Goal: Task Accomplishment & Management: Manage account settings

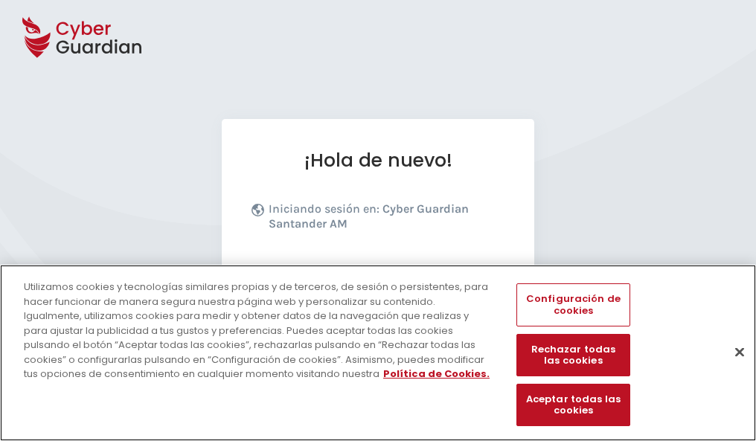
scroll to position [182, 0]
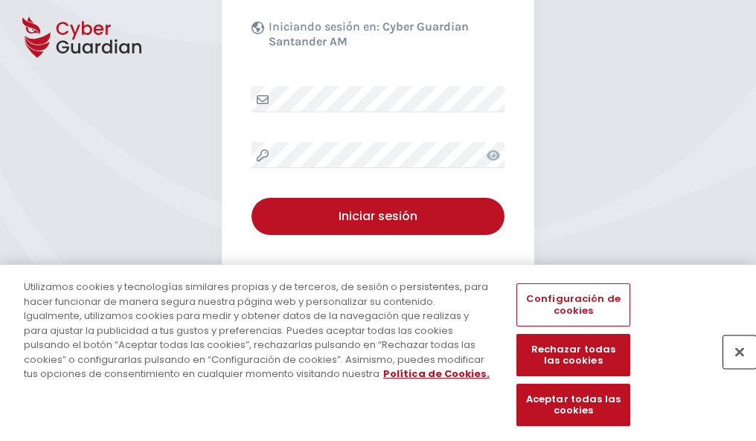
click at [732, 367] on button "Cerrar" at bounding box center [739, 351] width 33 height 33
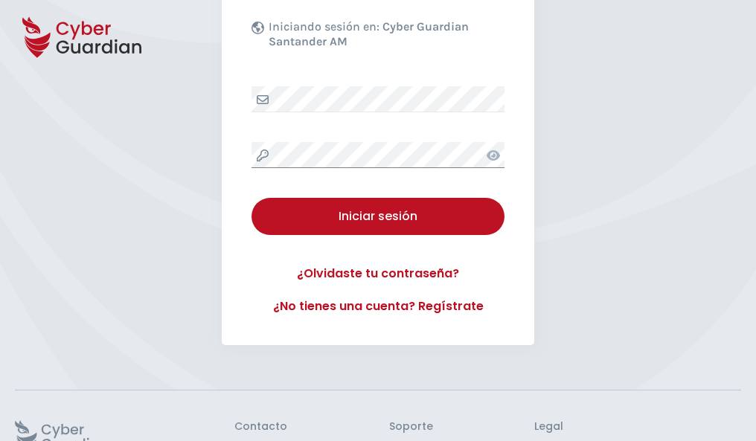
scroll to position [289, 0]
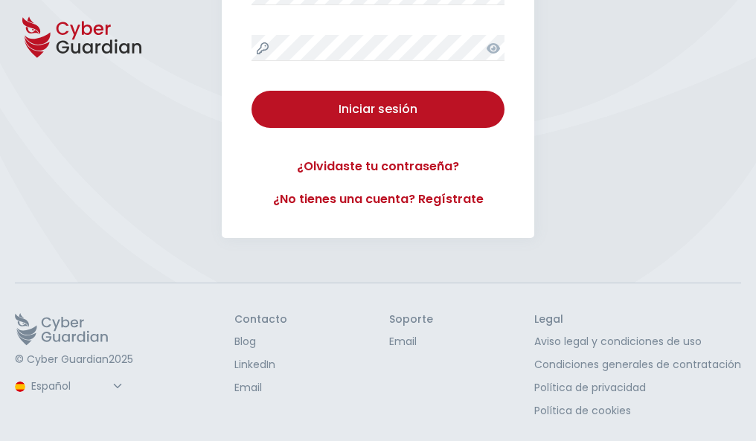
click at [251, 91] on button "Iniciar sesión" at bounding box center [377, 109] width 253 height 37
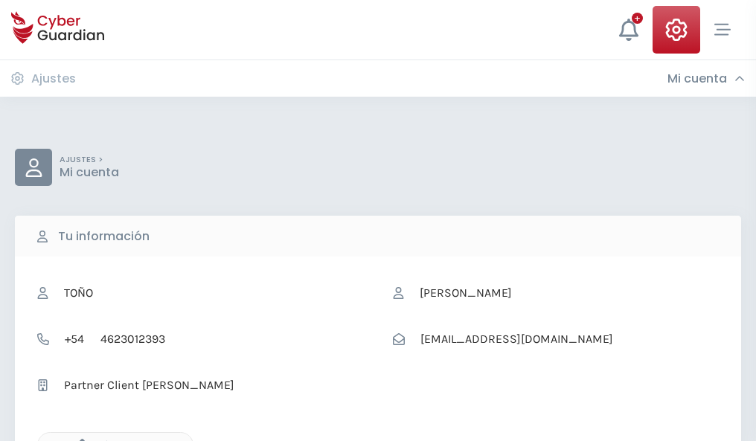
click at [78, 440] on icon "button" at bounding box center [78, 445] width 13 height 13
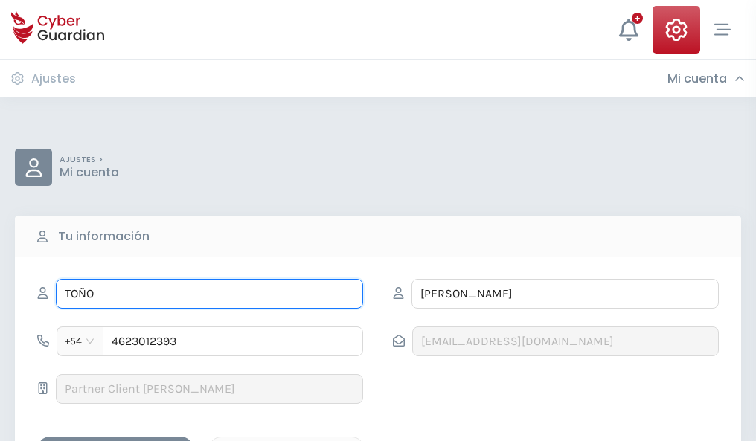
click at [209, 294] on input "TOÑO" at bounding box center [209, 294] width 307 height 30
type input "T"
type input "Celestina"
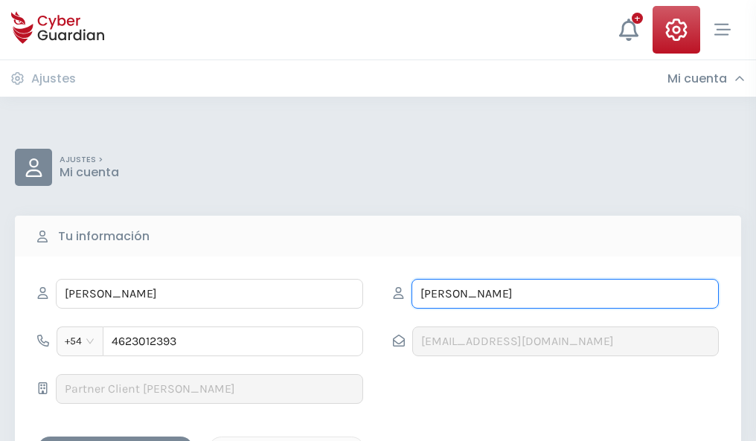
click at [565, 294] on input "ARTEAGA" at bounding box center [564, 294] width 307 height 30
type input "A"
type input "Abascal"
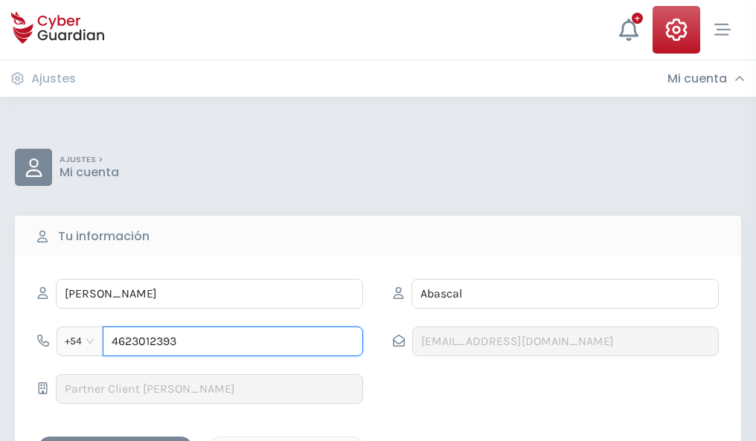
click at [233, 341] on input "4623012393" at bounding box center [233, 342] width 260 height 30
type input "4"
type input "4985819345"
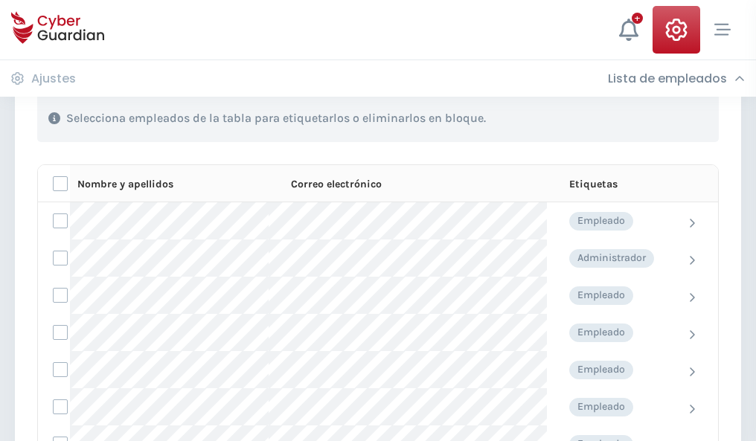
scroll to position [637, 0]
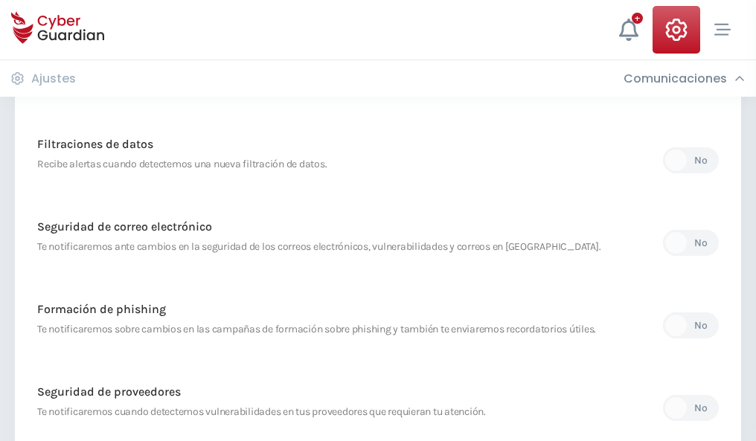
scroll to position [783, 0]
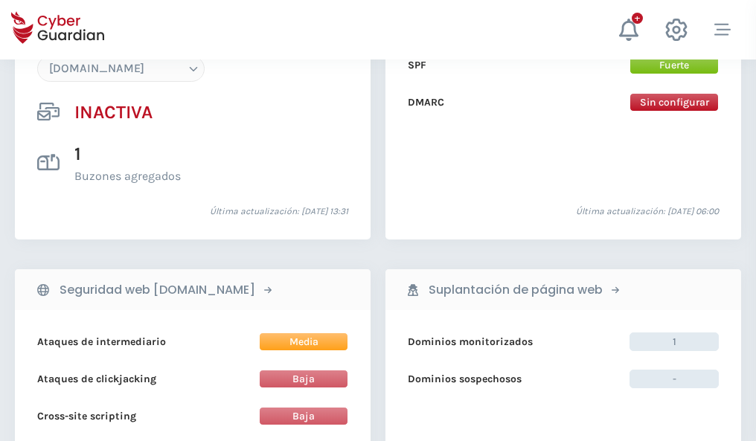
scroll to position [1400, 0]
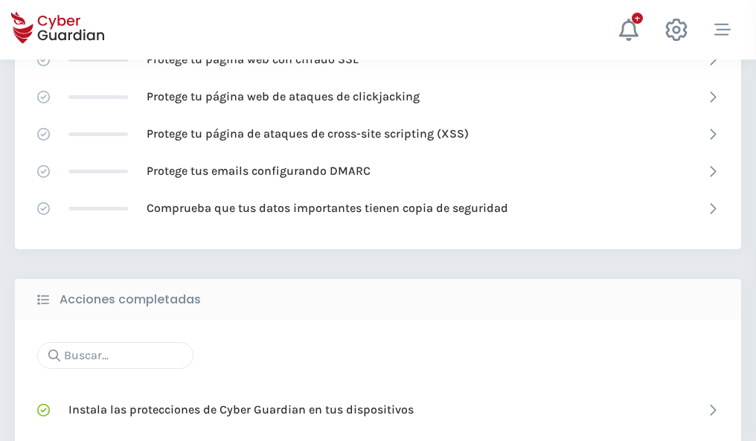
scroll to position [991, 0]
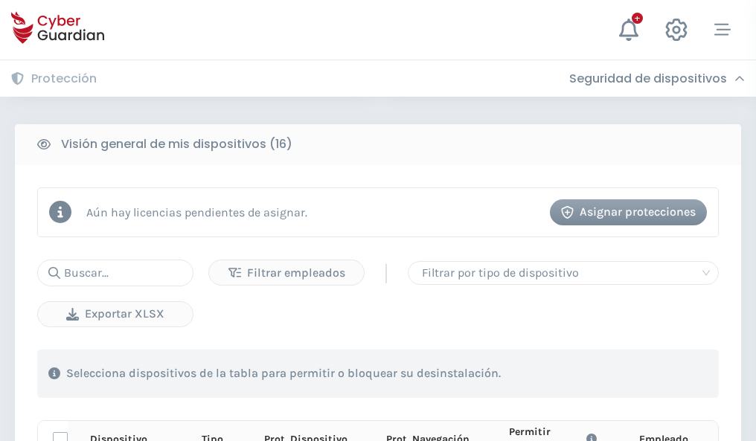
scroll to position [1314, 0]
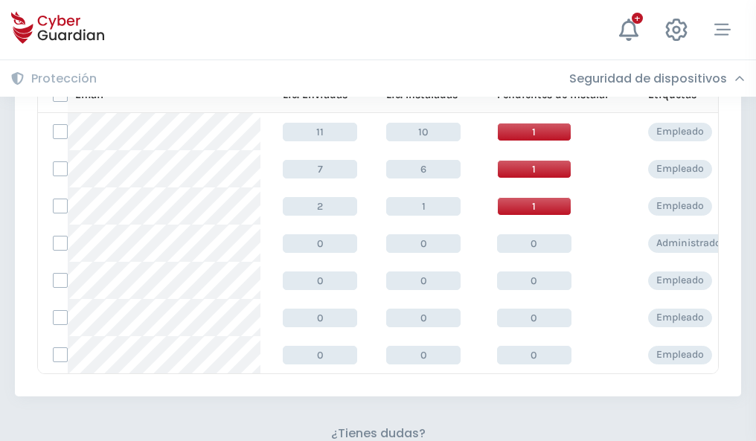
scroll to position [653, 0]
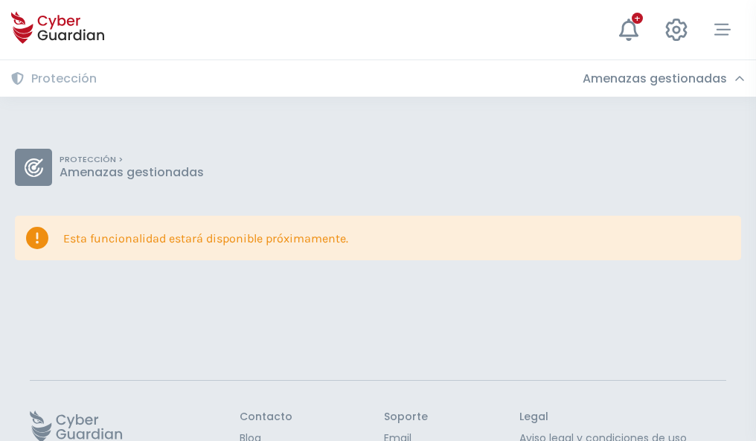
scroll to position [97, 0]
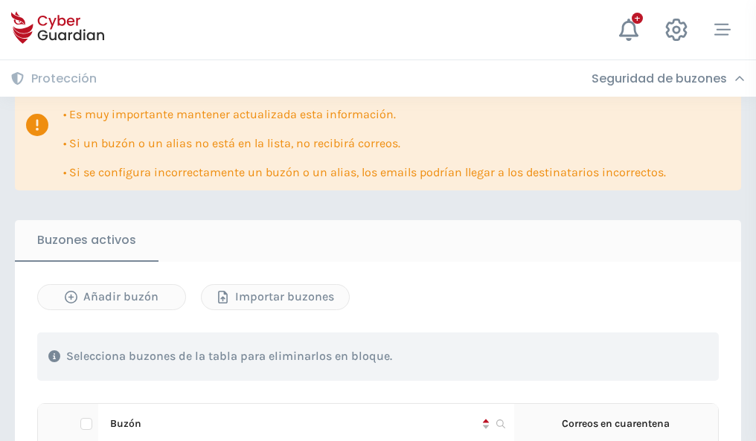
scroll to position [874, 0]
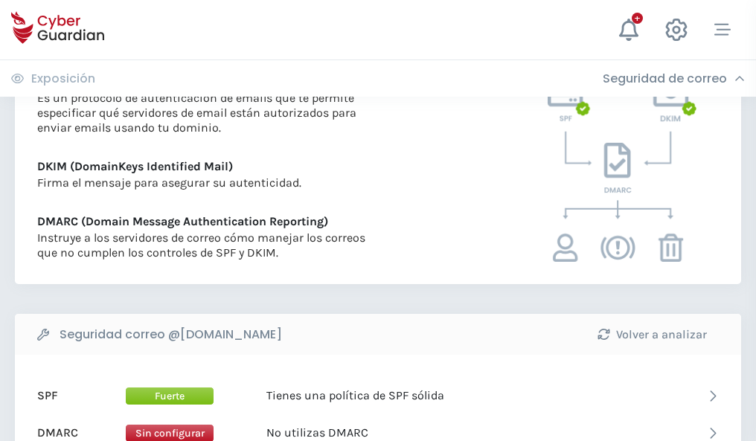
scroll to position [803, 0]
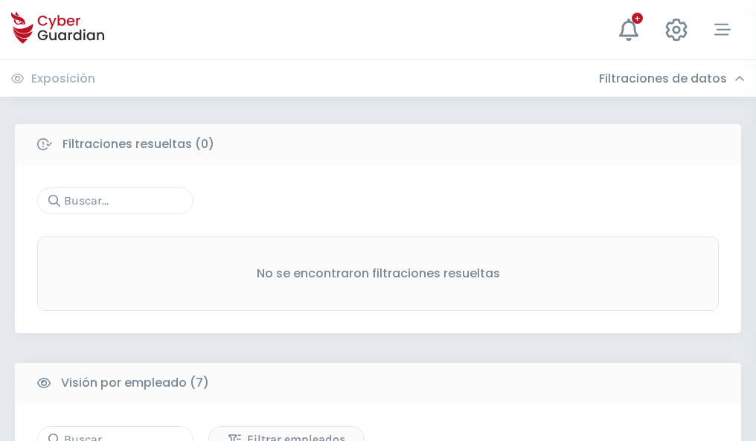
scroll to position [1230, 0]
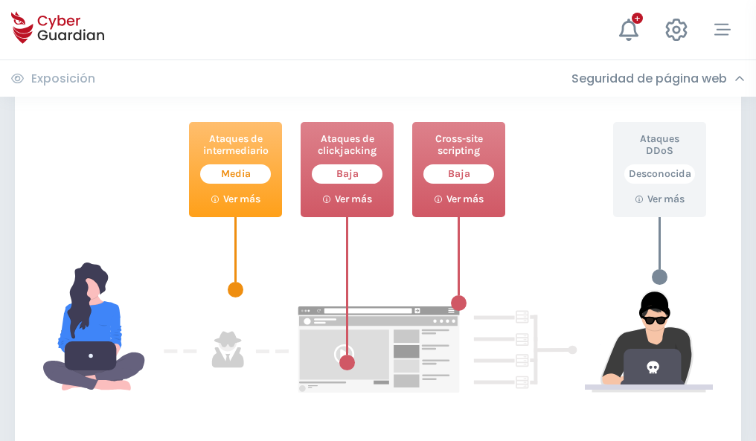
scroll to position [810, 0]
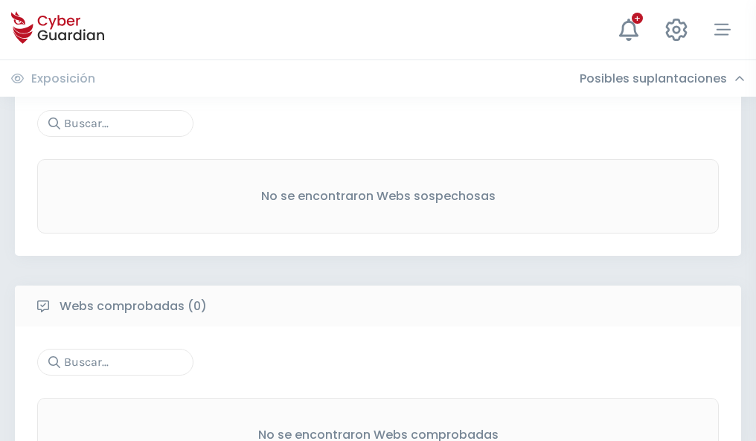
scroll to position [778, 0]
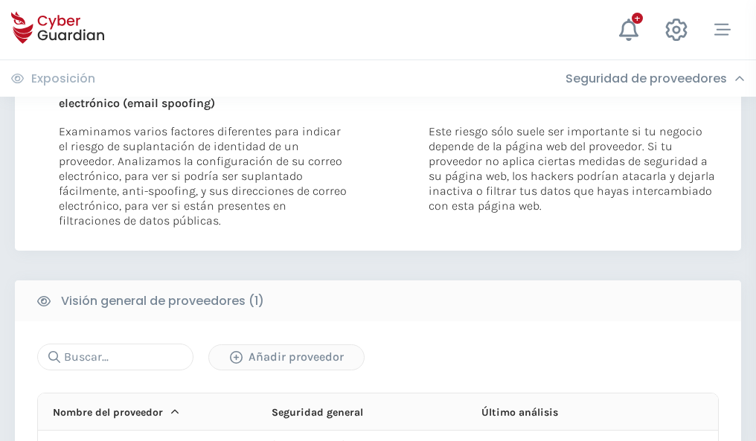
scroll to position [773, 0]
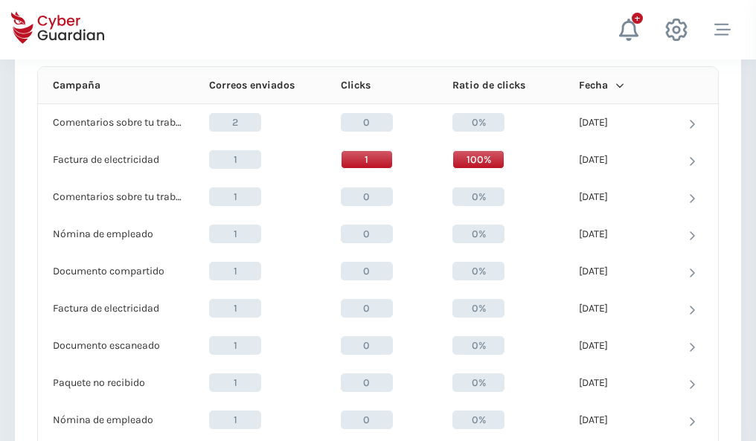
scroll to position [1334, 0]
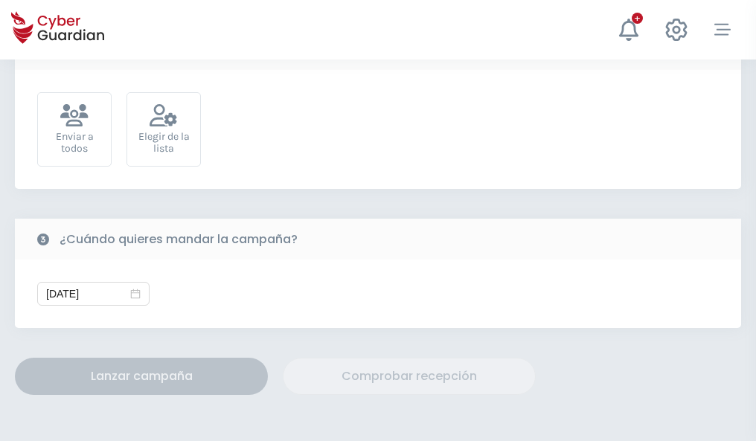
scroll to position [545, 0]
